Goal: Information Seeking & Learning: Understand process/instructions

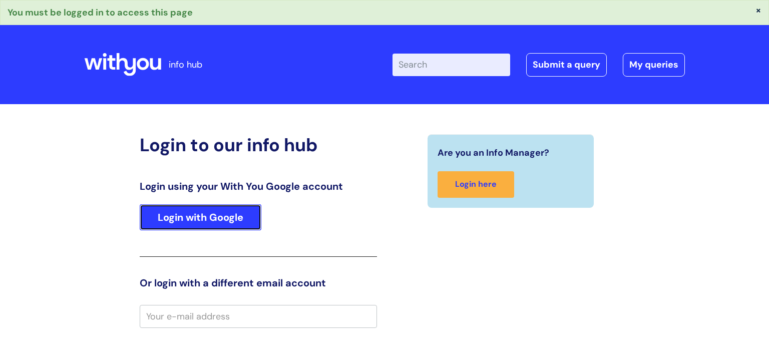
click at [237, 206] on link "Login with Google" at bounding box center [201, 217] width 122 height 26
click at [239, 216] on link "Login with Google" at bounding box center [201, 217] width 122 height 26
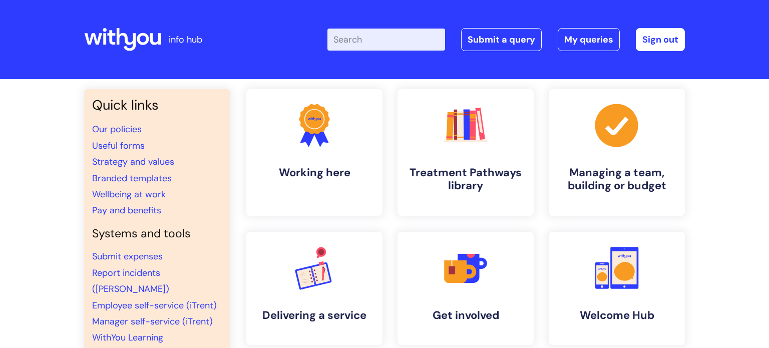
click at [408, 33] on input "Enter your search term here..." at bounding box center [386, 40] width 118 height 22
type input "my journey"
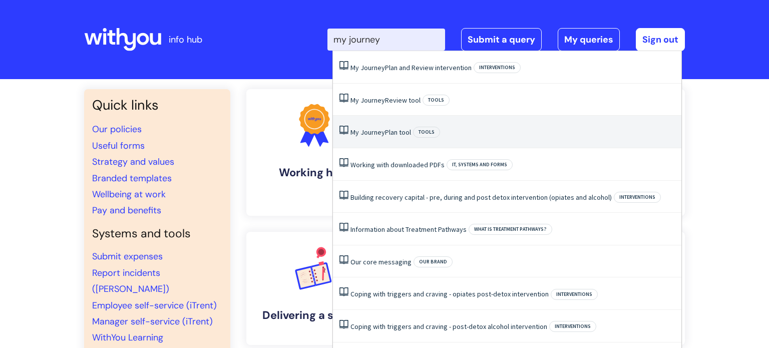
click at [398, 136] on link "My Journey Plan tool" at bounding box center [380, 132] width 61 height 9
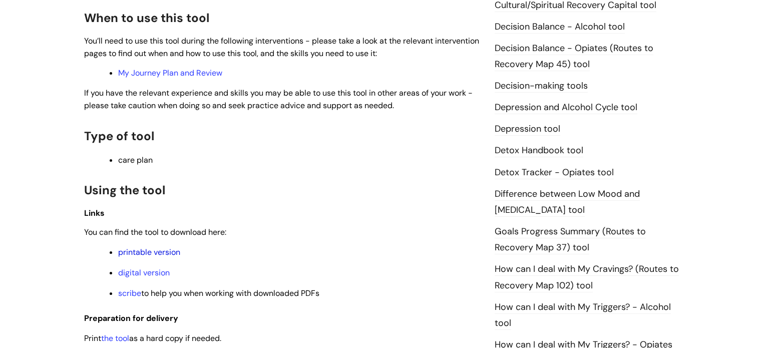
scroll to position [506, 0]
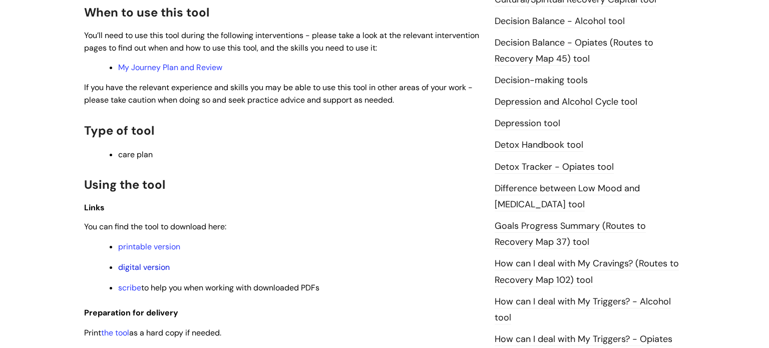
click at [162, 268] on link "digital version" at bounding box center [144, 267] width 52 height 11
